Goal: Task Accomplishment & Management: Use online tool/utility

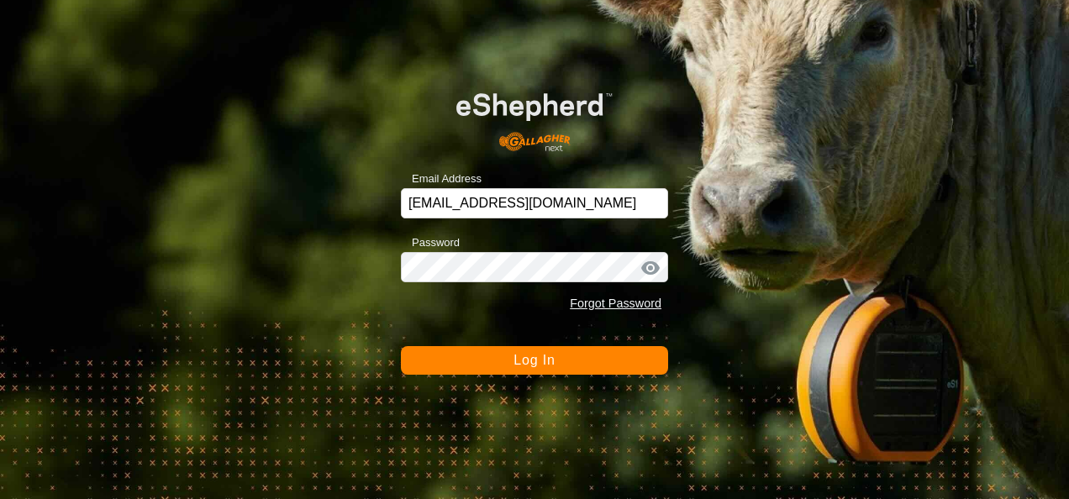
click at [566, 360] on button "Log In" at bounding box center [534, 360] width 267 height 29
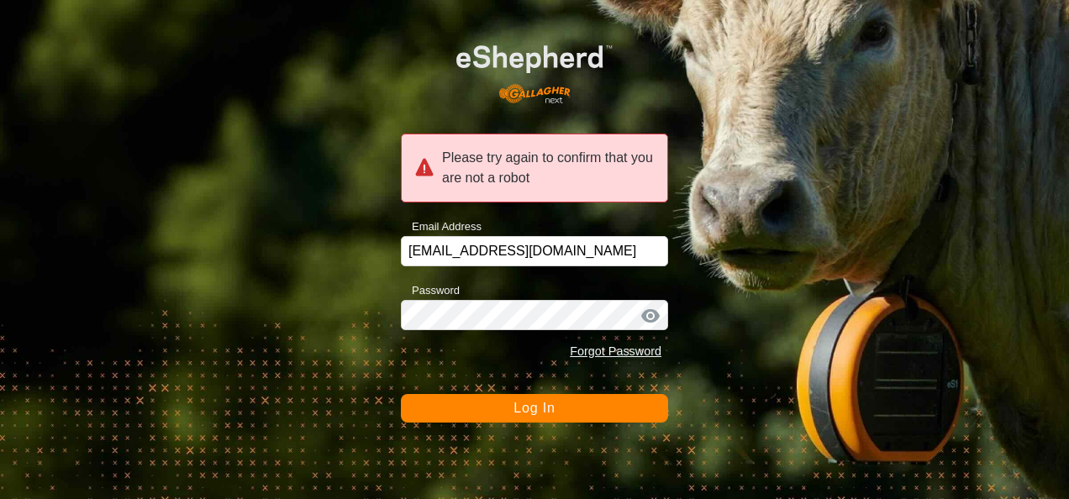
click at [571, 419] on button "Log In" at bounding box center [534, 408] width 267 height 29
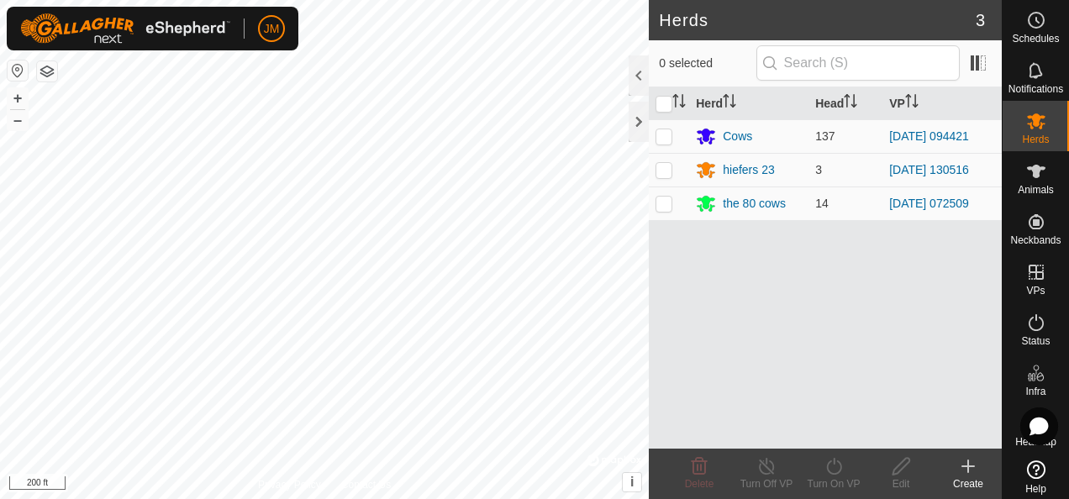
click at [480, 0] on html "JM Schedules Notifications Herds Animals Neckbands VPs Status Infra Heatmap Hel…" at bounding box center [534, 249] width 1069 height 499
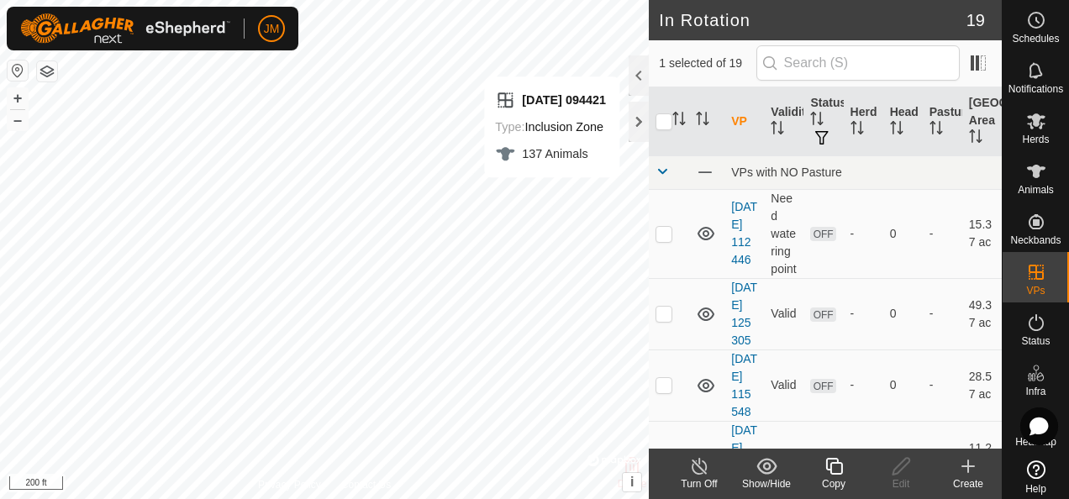
checkbox input "false"
checkbox input "true"
click at [904, 475] on icon at bounding box center [900, 466] width 21 height 20
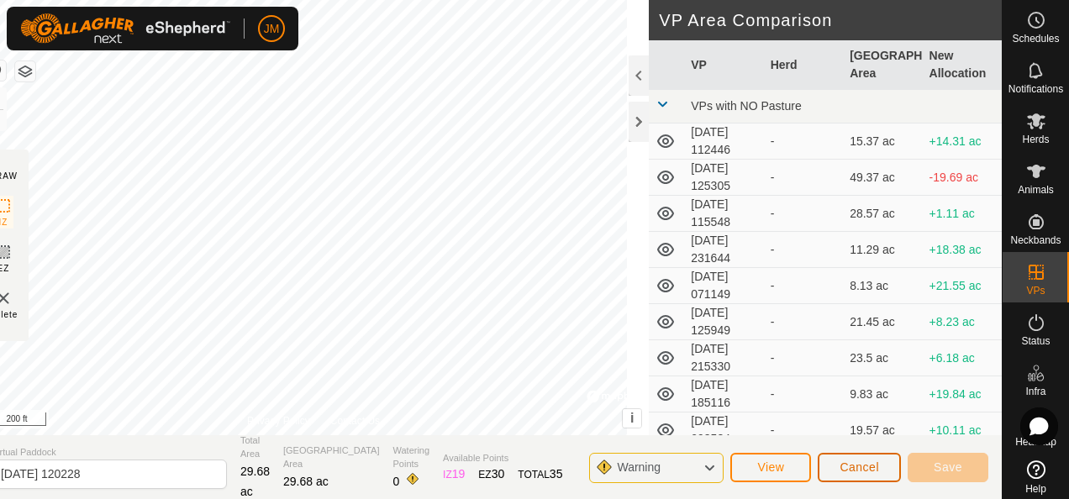
click at [851, 462] on span "Cancel" at bounding box center [858, 466] width 39 height 13
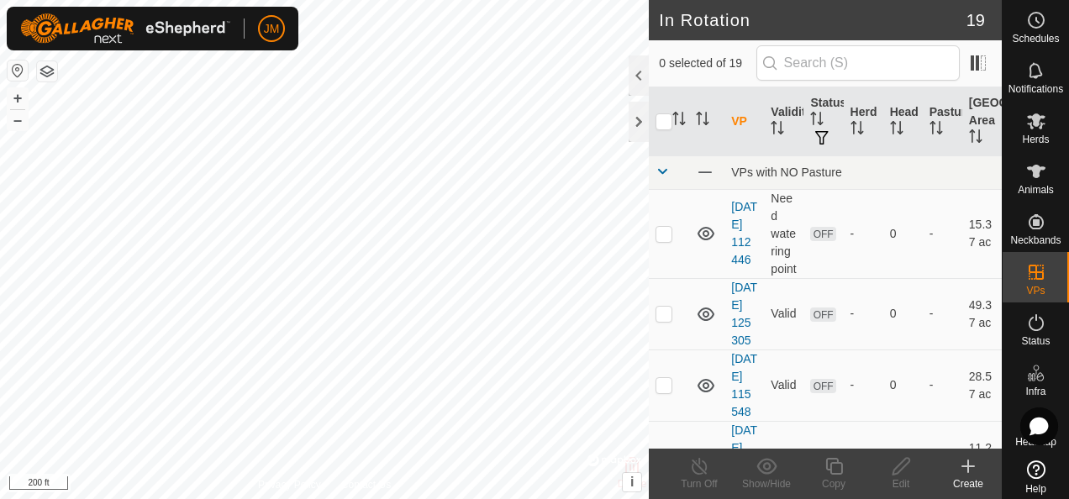
checkbox input "true"
click at [902, 465] on icon at bounding box center [900, 466] width 21 height 20
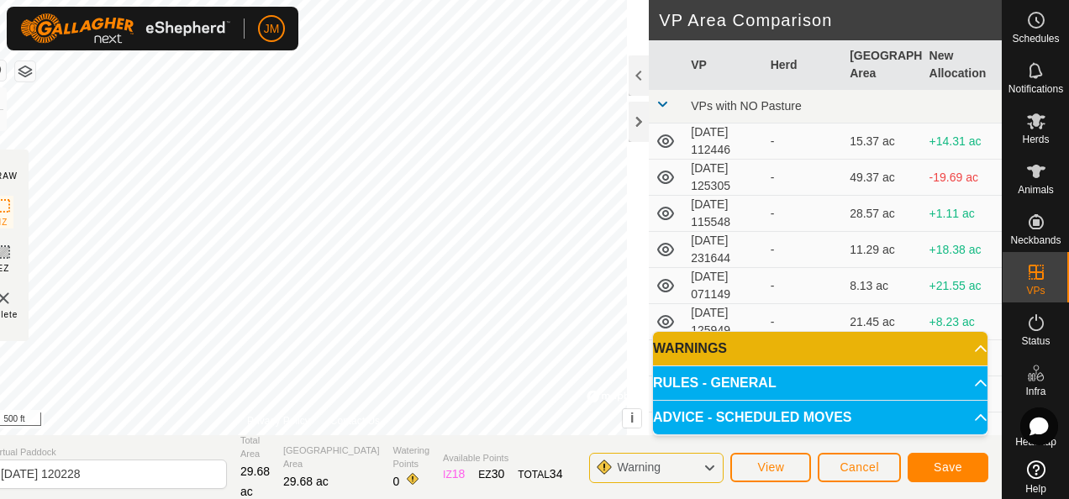
click at [705, 464] on icon at bounding box center [708, 468] width 13 height 22
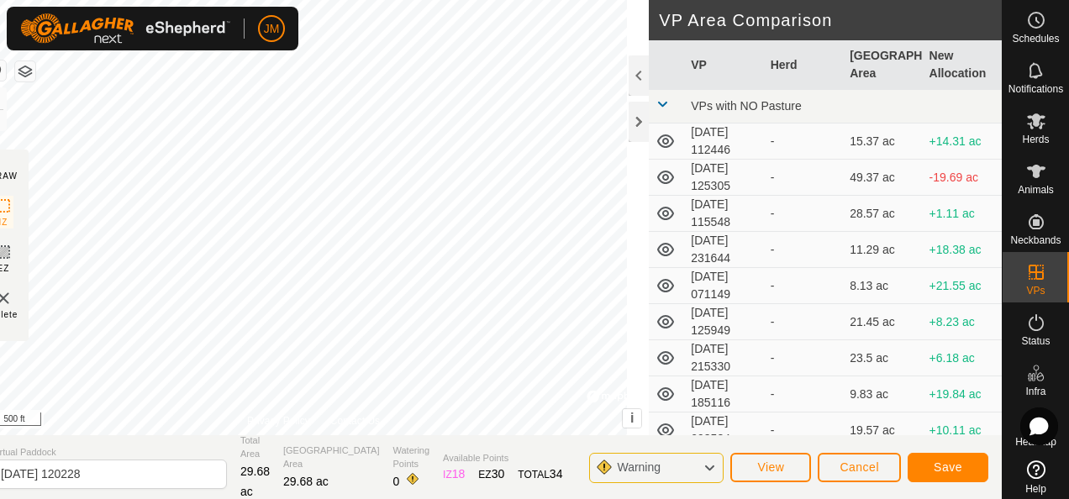
click at [711, 467] on icon at bounding box center [708, 468] width 13 height 22
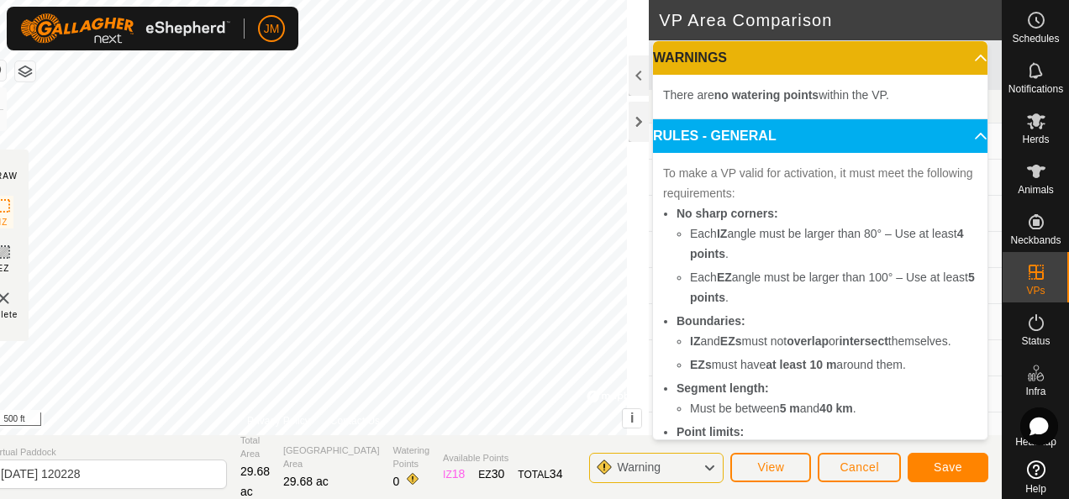
click at [711, 467] on icon at bounding box center [708, 468] width 13 height 22
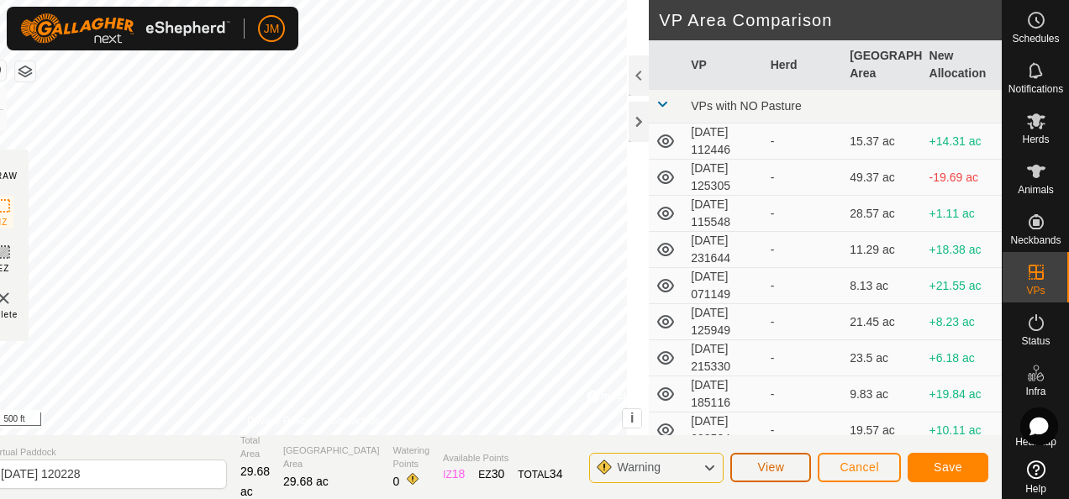
click at [784, 472] on span "View" at bounding box center [770, 466] width 27 height 13
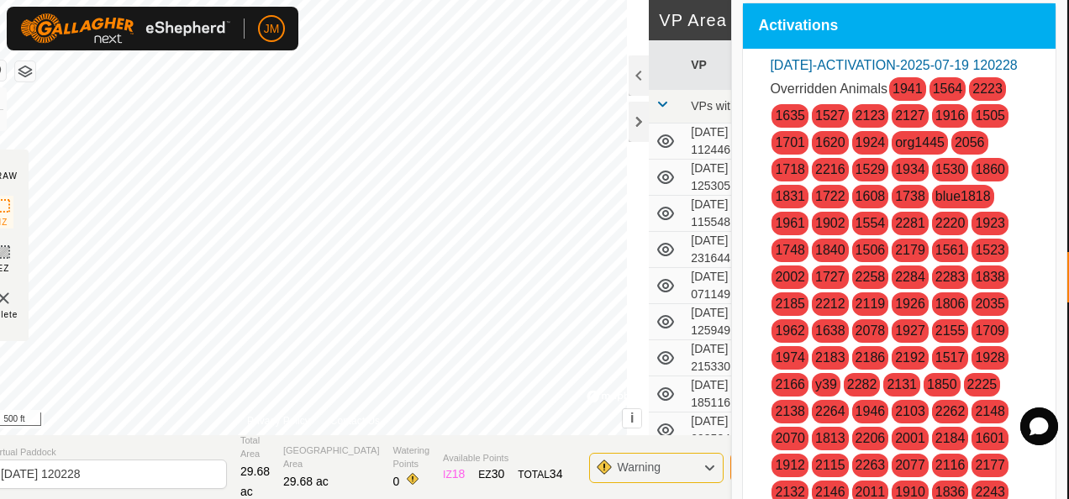
click at [706, 474] on icon at bounding box center [708, 468] width 13 height 22
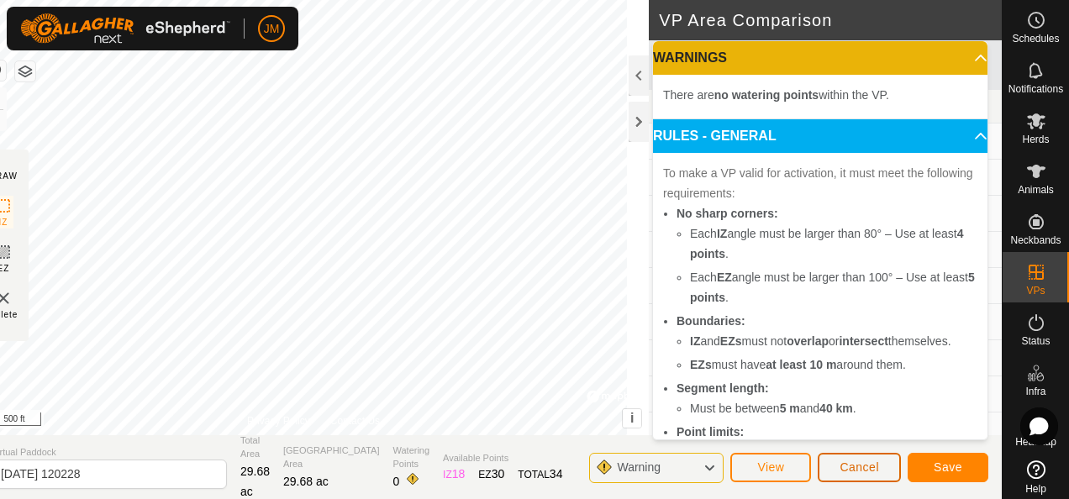
click at [856, 470] on span "Cancel" at bounding box center [858, 466] width 39 height 13
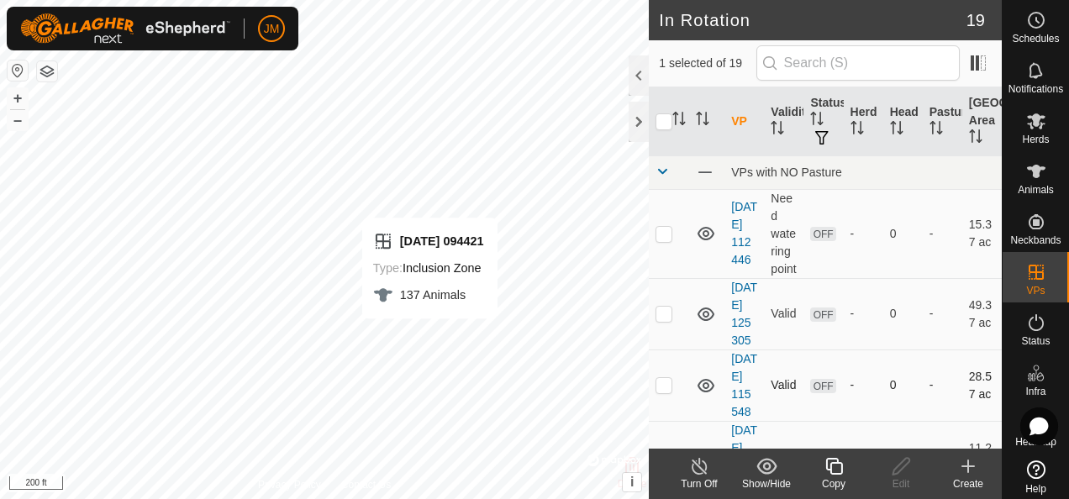
checkbox input "false"
checkbox input "true"
checkbox input "false"
click at [898, 465] on icon at bounding box center [900, 466] width 17 height 17
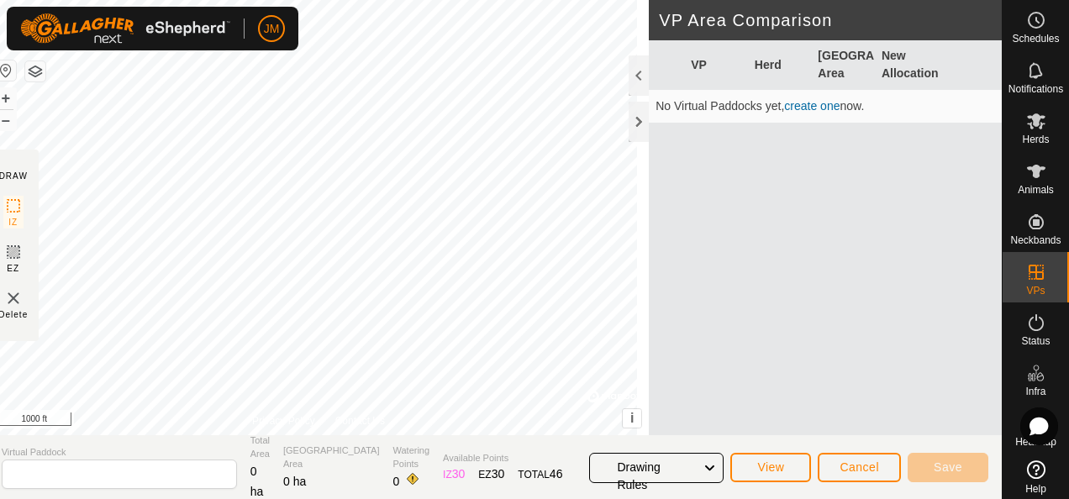
type input "[DATE] 194655"
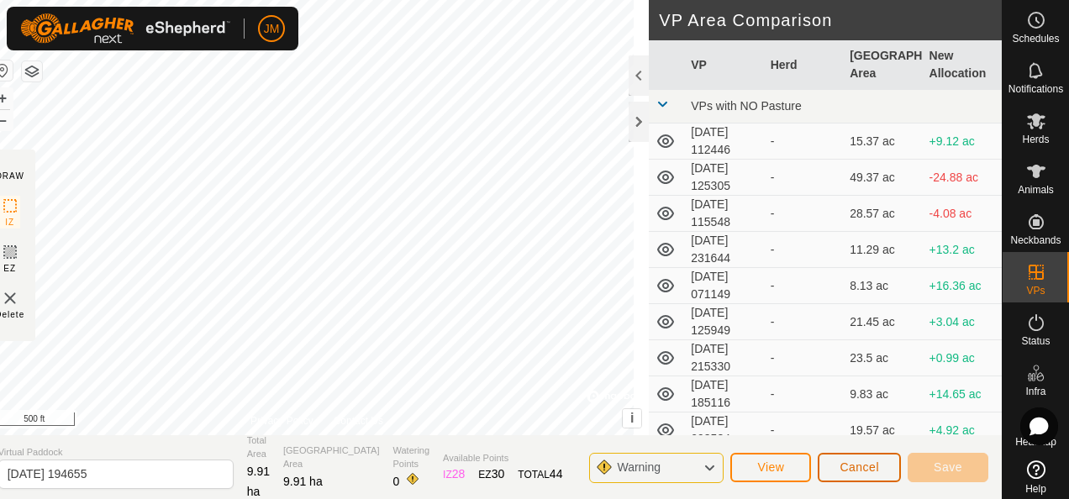
click at [862, 464] on span "Cancel" at bounding box center [858, 466] width 39 height 13
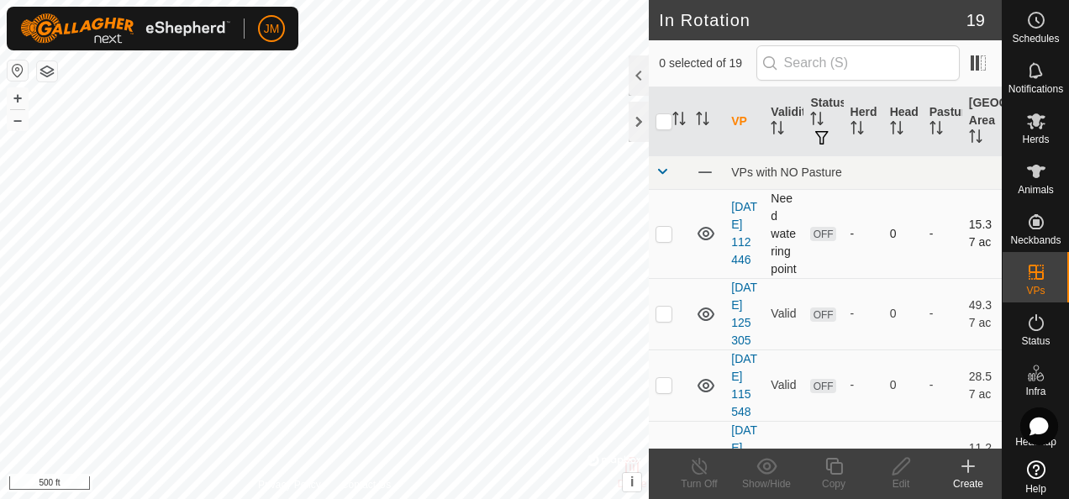
checkbox input "true"
click at [906, 465] on icon at bounding box center [900, 466] width 21 height 20
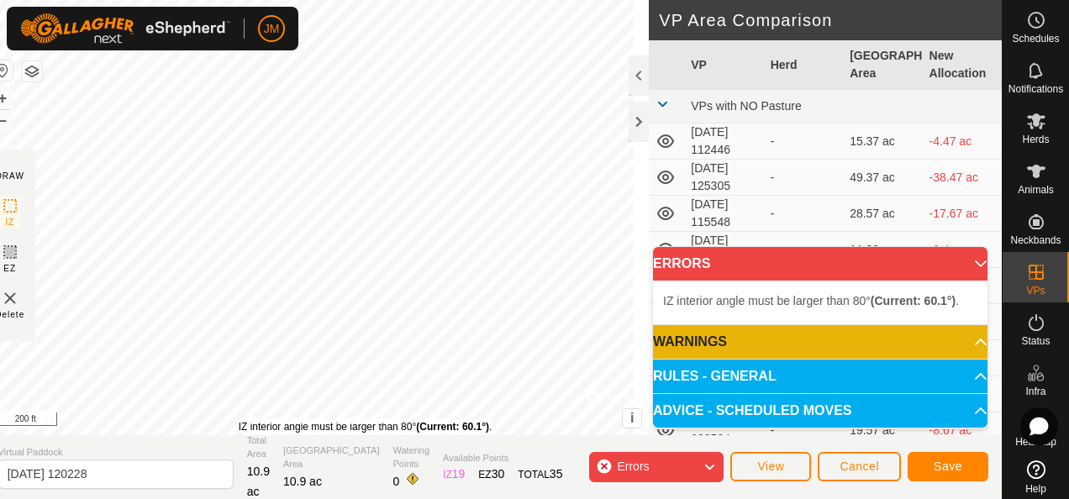
click at [254, 418] on div "IZ interior angle must be larger than 80° (Current: 60.1°) . + – ⇧ i © Mapbox ,…" at bounding box center [317, 217] width 664 height 435
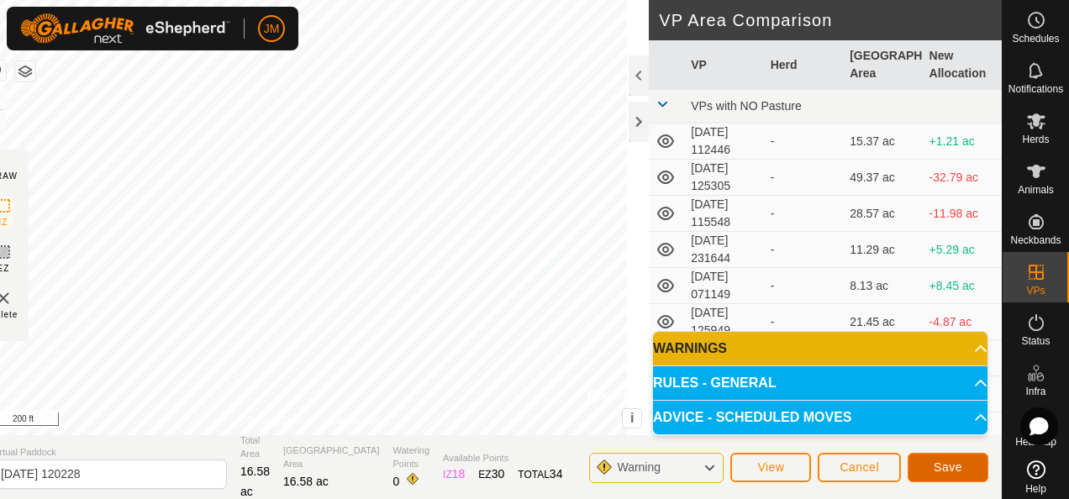
click at [973, 469] on button "Save" at bounding box center [947, 467] width 81 height 29
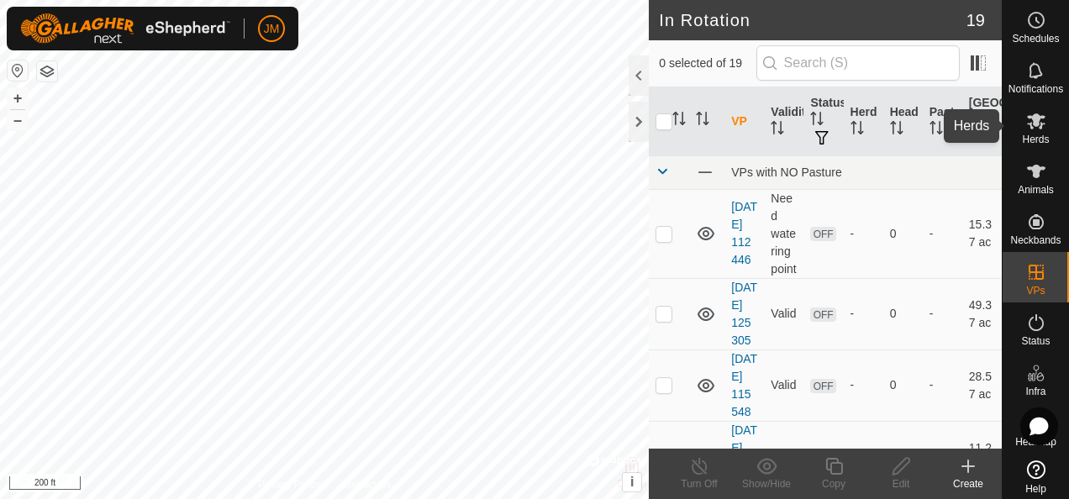
click at [1034, 122] on icon at bounding box center [1036, 121] width 20 height 20
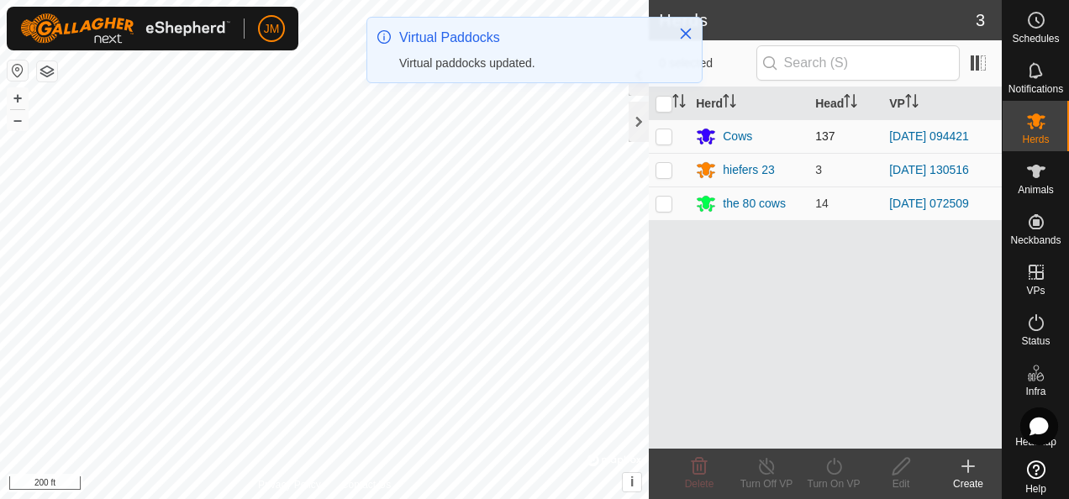
click at [659, 135] on p-checkbox at bounding box center [663, 135] width 17 height 13
checkbox input "true"
click at [839, 464] on icon at bounding box center [833, 466] width 15 height 17
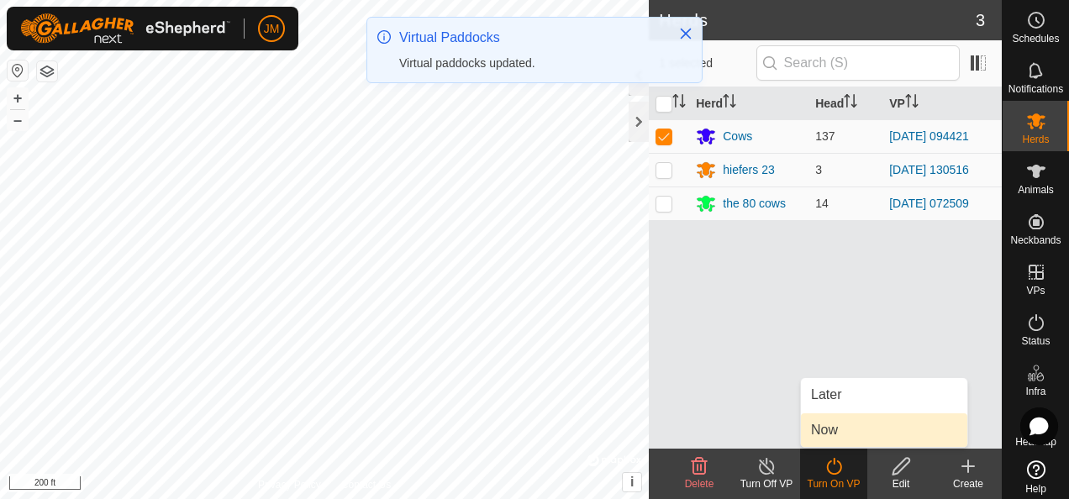
click at [833, 429] on link "Now" at bounding box center [884, 430] width 166 height 34
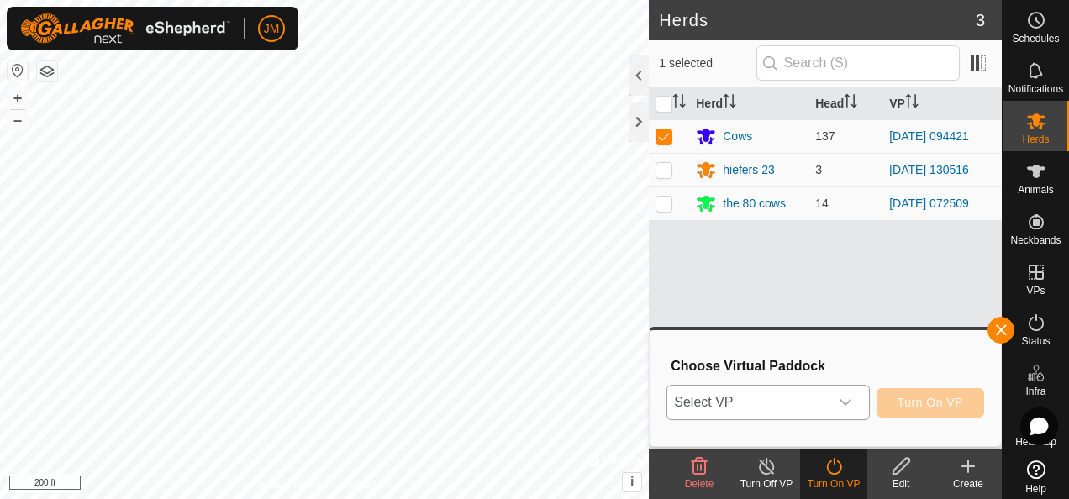
click at [850, 402] on icon "dropdown trigger" at bounding box center [844, 402] width 13 height 13
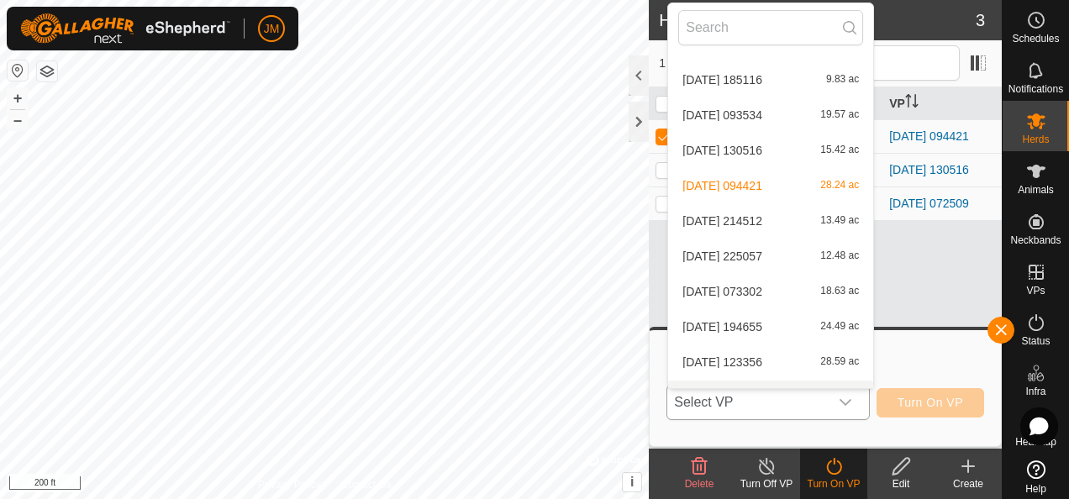
scroll to position [371, 0]
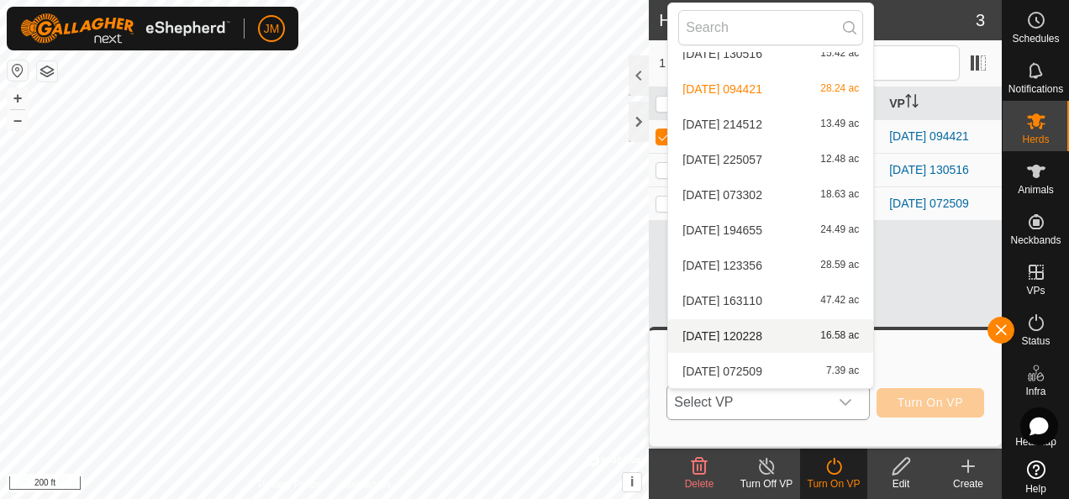
click at [743, 331] on li "[DATE] [DATE] 16.58 ac" at bounding box center [770, 336] width 205 height 34
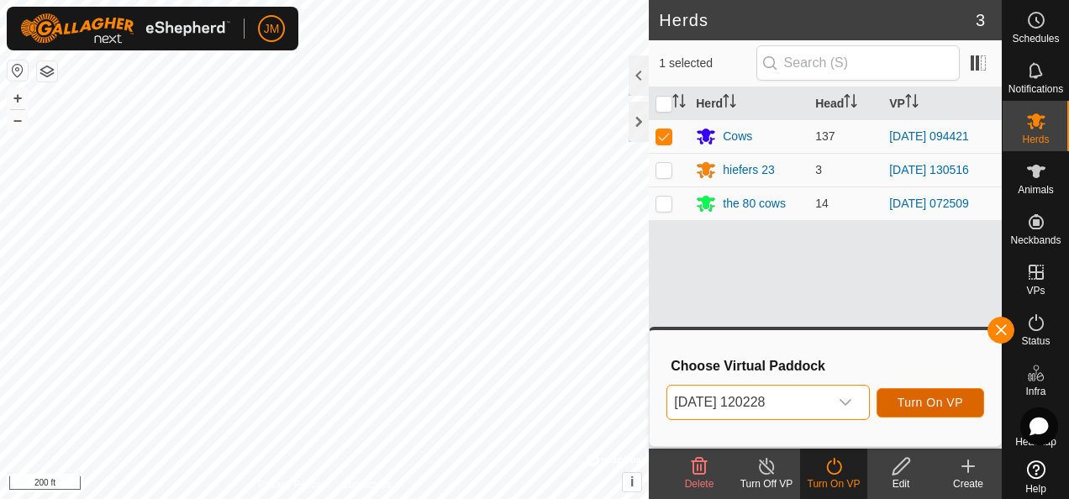
click at [908, 396] on span "Turn On VP" at bounding box center [930, 402] width 66 height 13
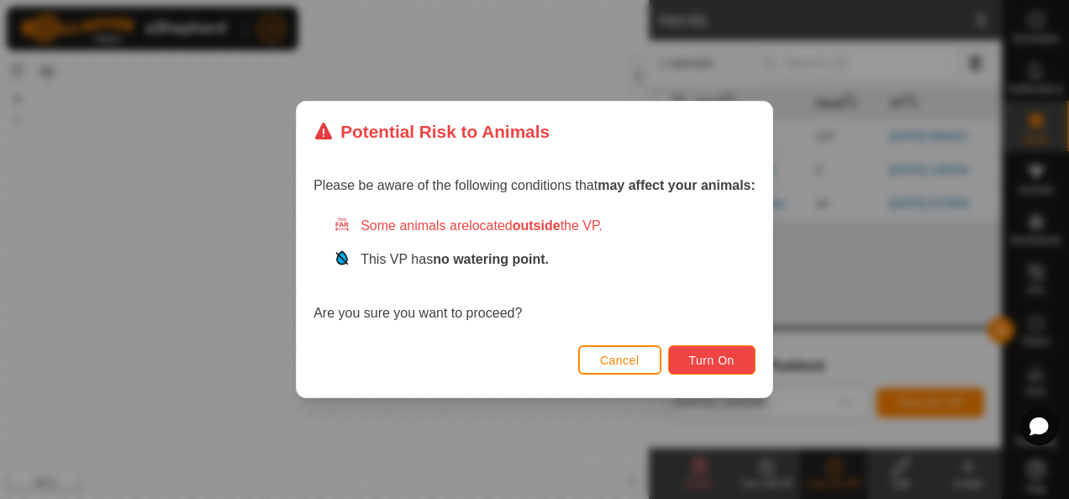
click at [718, 352] on button "Turn On" at bounding box center [711, 359] width 87 height 29
